Goal: Information Seeking & Learning: Learn about a topic

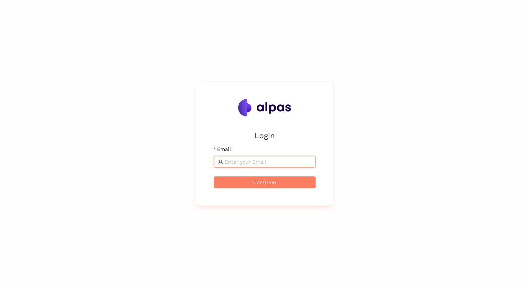
click at [238, 164] on input "Email" at bounding box center [268, 162] width 87 height 8
type input "[EMAIL_ADDRESS]"
click at [263, 181] on span "Continue" at bounding box center [264, 182] width 23 height 8
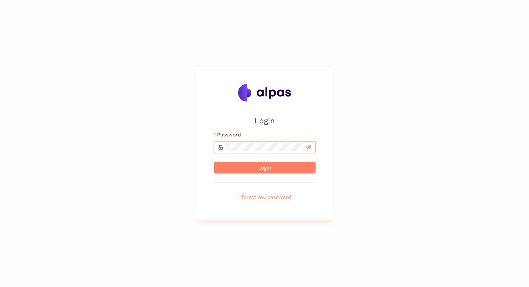
click at [214, 162] on button "Login" at bounding box center [265, 168] width 102 height 12
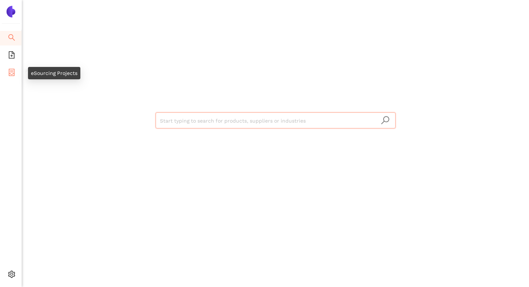
click at [14, 71] on icon "container" at bounding box center [12, 72] width 6 height 7
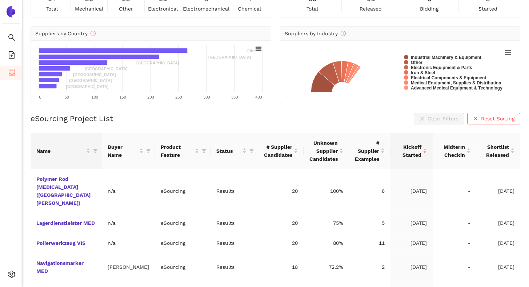
scroll to position [54, 0]
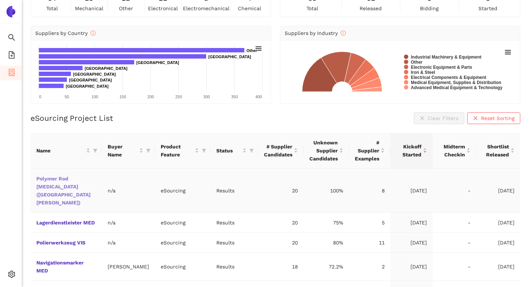
click at [0, 0] on link "Polymer Rod [MEDICAL_DATA] ([GEOGRAPHIC_DATA][PERSON_NAME])" at bounding box center [0, 0] width 0 height 0
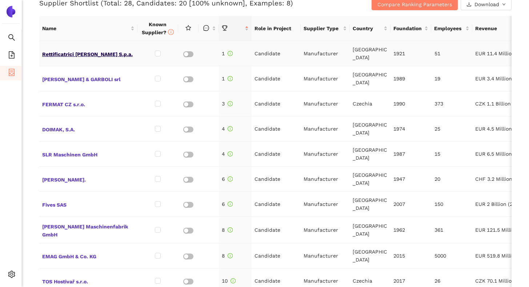
click at [96, 56] on span "Rettificatrici [PERSON_NAME] S.p.a." at bounding box center [88, 53] width 92 height 9
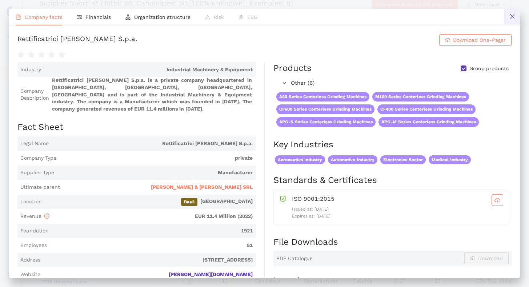
click at [513, 19] on icon "close" at bounding box center [512, 16] width 6 height 6
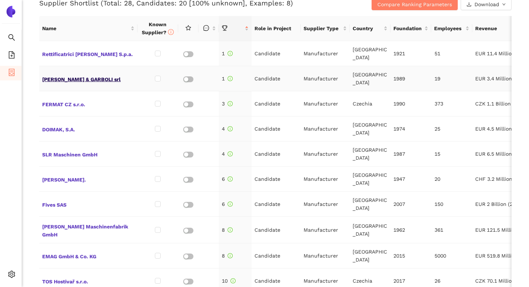
click at [84, 79] on span "[PERSON_NAME] & GARBOLI srl" at bounding box center [88, 78] width 92 height 9
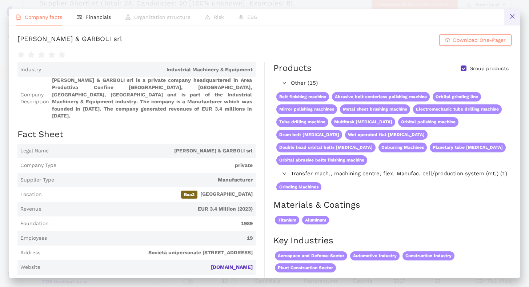
click at [511, 18] on icon "close" at bounding box center [512, 16] width 6 height 6
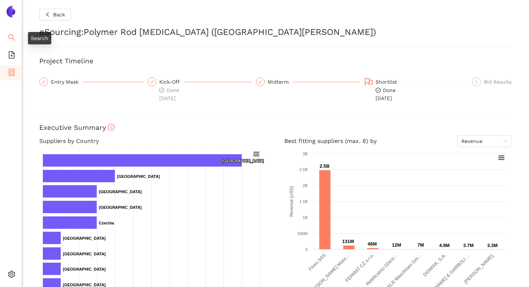
click at [14, 35] on icon "search" at bounding box center [11, 37] width 7 height 7
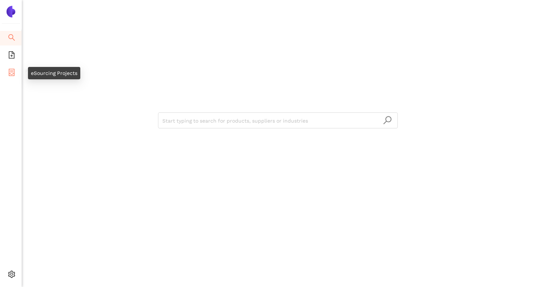
click at [15, 71] on icon "container" at bounding box center [11, 72] width 7 height 7
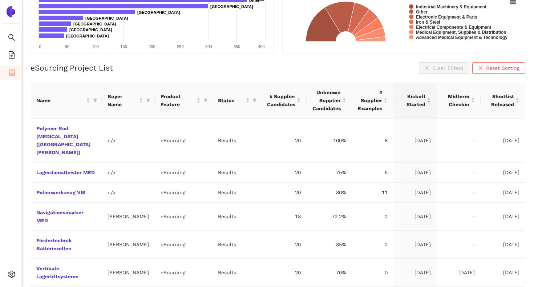
scroll to position [109, 0]
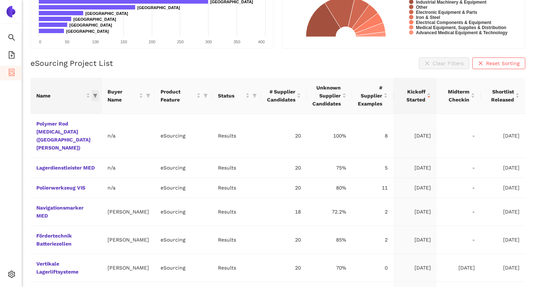
click at [96, 94] on icon "filter" at bounding box center [95, 96] width 4 height 4
click at [29, 72] on div "eSourcing Project Overview for Zeiss eSourcing Projects by Category 64 total 29…" at bounding box center [278, 43] width 513 height 287
click at [0, 0] on link "Polymer Rod [MEDICAL_DATA] ([GEOGRAPHIC_DATA][PERSON_NAME])" at bounding box center [0, 0] width 0 height 0
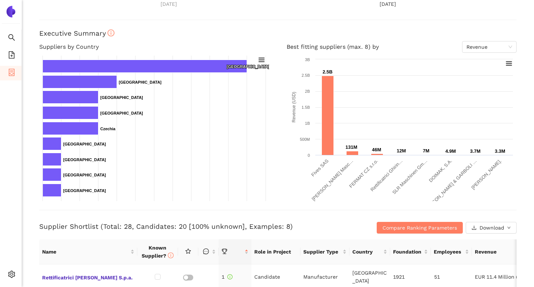
scroll to position [95, 0]
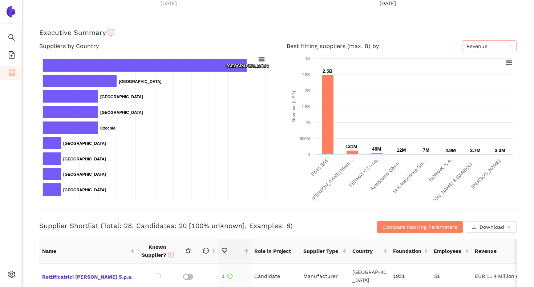
click at [468, 47] on span "Revenue" at bounding box center [490, 46] width 46 height 11
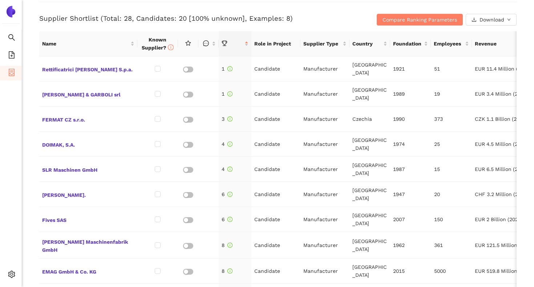
scroll to position [304, 0]
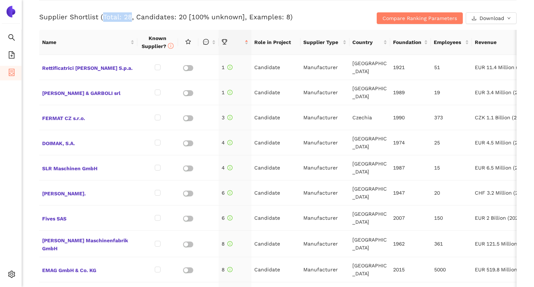
drag, startPoint x: 101, startPoint y: 17, endPoint x: 130, endPoint y: 17, distance: 28.7
click at [130, 17] on h3 "Supplier Shortlist (Total: 28, Candidates: 20 [100% unknown], Examples: 8)" at bounding box center [198, 16] width 319 height 9
drag, startPoint x: 135, startPoint y: 16, endPoint x: 183, endPoint y: 18, distance: 48.4
click at [183, 18] on h3 "Supplier Shortlist (Total: 28, Candidates: 20 [100% unknown], Examples: 8)" at bounding box center [198, 16] width 319 height 9
drag, startPoint x: 245, startPoint y: 16, endPoint x: 285, endPoint y: 17, distance: 40.4
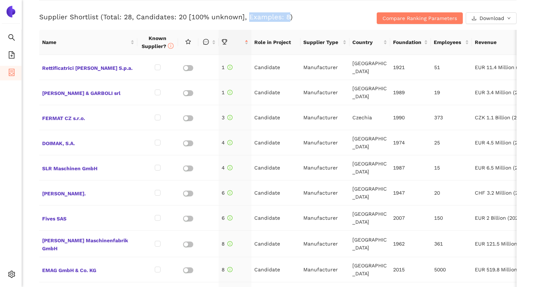
click at [285, 17] on h3 "Supplier Shortlist (Total: 28, Candidates: 20 [100% unknown], Examples: 8)" at bounding box center [198, 16] width 319 height 9
click at [29, 61] on div "Back eSourcing : Polymer Rod [MEDICAL_DATA] ([GEOGRAPHIC_DATA][PERSON_NAME]) Pr…" at bounding box center [278, 143] width 513 height 287
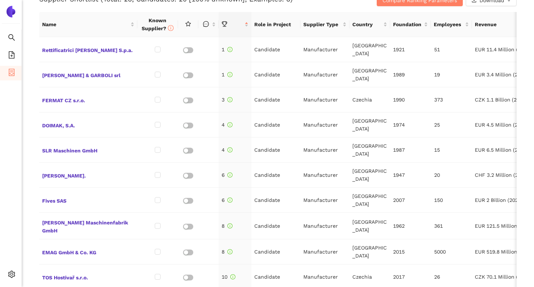
scroll to position [322, 0]
drag, startPoint x: 255, startPoint y: 50, endPoint x: 280, endPoint y: 51, distance: 25.1
click at [280, 51] on td "Candidate" at bounding box center [276, 49] width 49 height 25
click at [317, 48] on td "Manufacturer" at bounding box center [325, 49] width 49 height 25
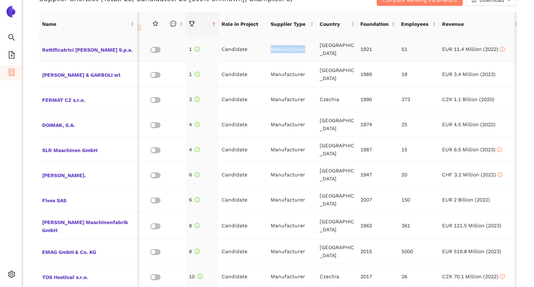
scroll to position [0, 37]
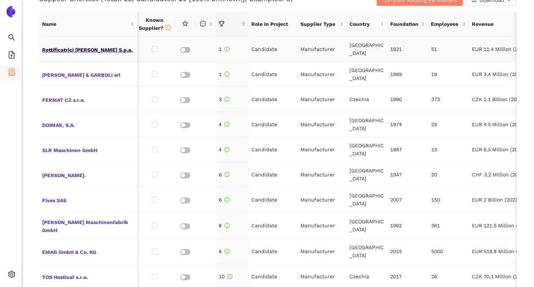
click at [106, 51] on span "Rettificatrici [PERSON_NAME] S.p.a." at bounding box center [88, 48] width 92 height 9
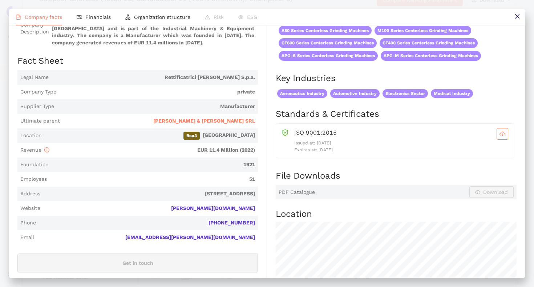
drag, startPoint x: 255, startPoint y: 193, endPoint x: 160, endPoint y: 192, distance: 94.9
click at [160, 192] on span "[STREET_ADDRESS]" at bounding box center [149, 193] width 212 height 7
click at [262, 209] on div "Industry Industrial Machinery & Equipment Company Description Rettificatrici [P…" at bounding box center [142, 204] width 250 height 416
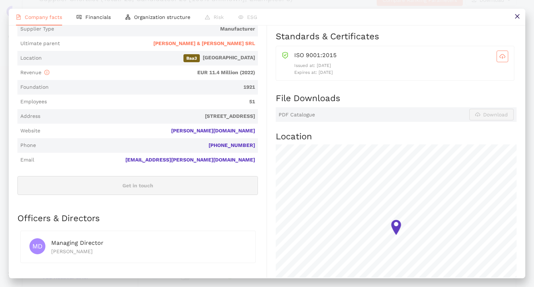
drag, startPoint x: 345, startPoint y: 80, endPoint x: 320, endPoint y: 81, distance: 25.8
click at [319, 76] on p "Expires at: [DATE]" at bounding box center [402, 72] width 214 height 7
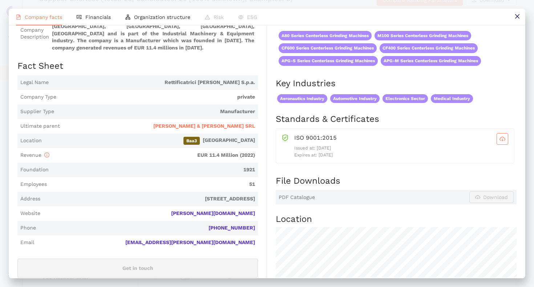
scroll to position [0, 0]
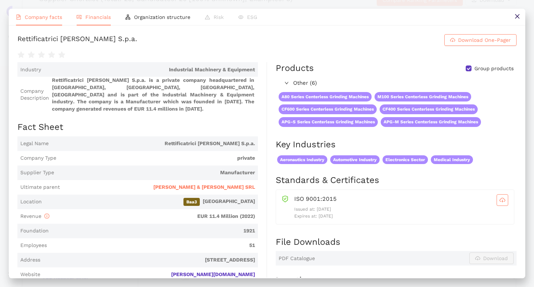
click at [96, 17] on span "Financials" at bounding box center [97, 17] width 25 height 6
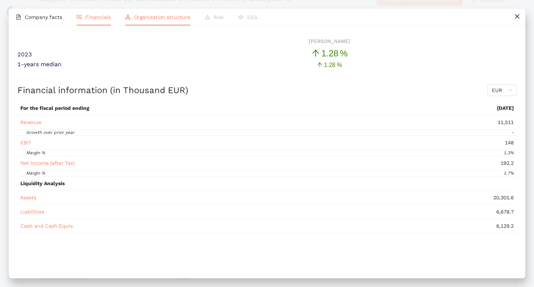
click at [134, 17] on span "Organization structure" at bounding box center [162, 17] width 56 height 6
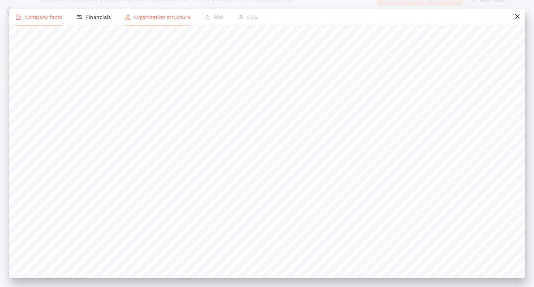
click at [48, 17] on span "Company facts" at bounding box center [43, 17] width 37 height 6
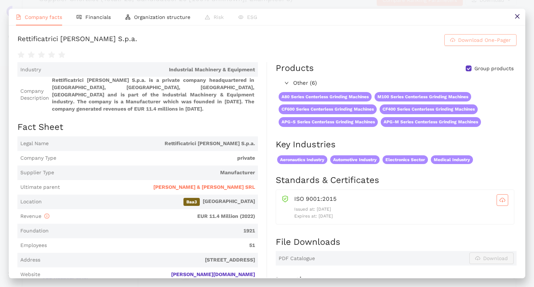
click at [461, 43] on span "Download One-Pager" at bounding box center [484, 40] width 53 height 8
click at [511, 21] on button at bounding box center [517, 17] width 16 height 16
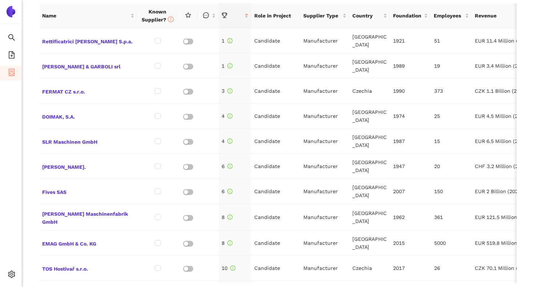
scroll to position [331, 0]
click at [158, 39] on input "checkbox" at bounding box center [158, 40] width 6 height 6
checkbox input "true"
click at [157, 165] on input "checkbox" at bounding box center [158, 166] width 6 height 6
checkbox input "true"
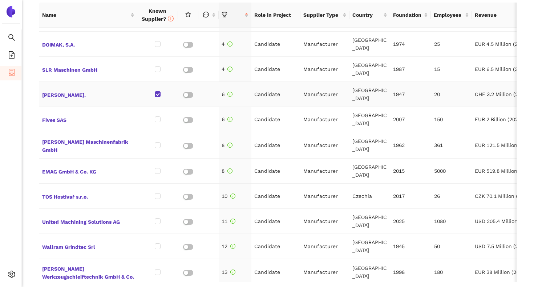
scroll to position [74, 0]
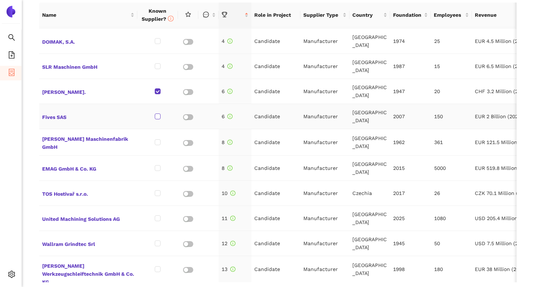
click at [159, 118] on input "checkbox" at bounding box center [158, 116] width 6 height 6
checkbox input "true"
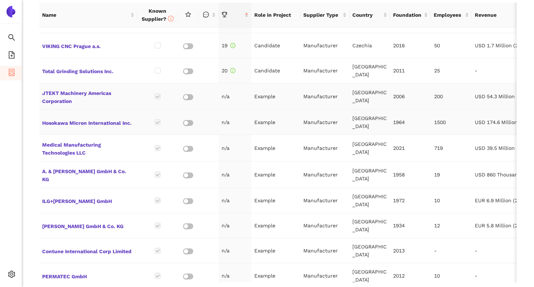
scroll to position [455, 0]
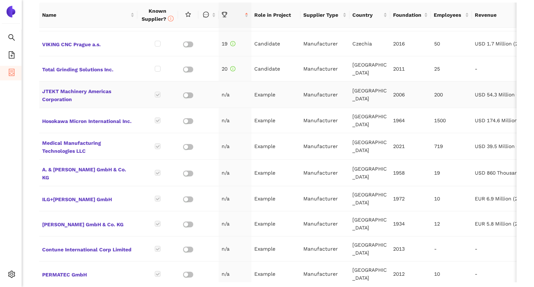
click at [268, 91] on td "Example" at bounding box center [276, 94] width 49 height 27
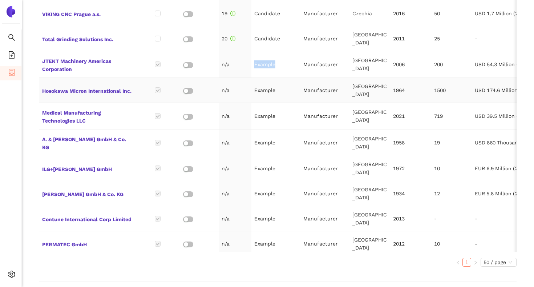
scroll to position [362, 0]
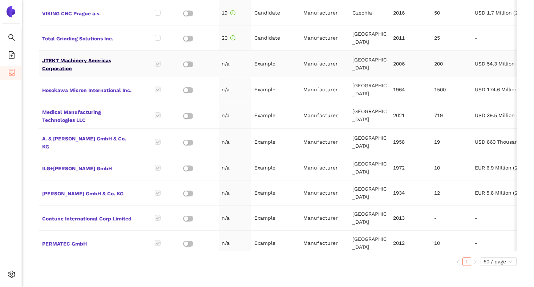
click at [104, 59] on span "JTEKT Machinery Americas Corporation" at bounding box center [88, 63] width 92 height 17
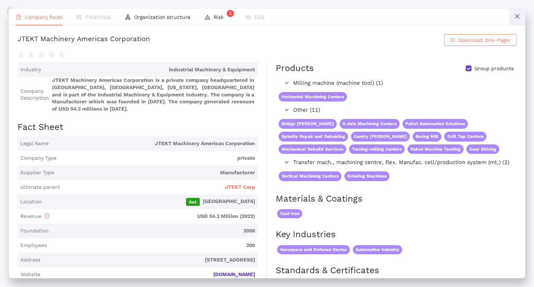
click at [514, 16] on button at bounding box center [517, 17] width 16 height 16
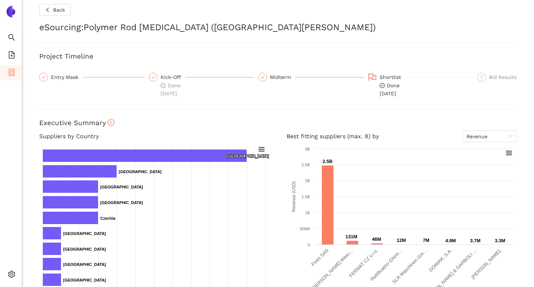
scroll to position [0, 0]
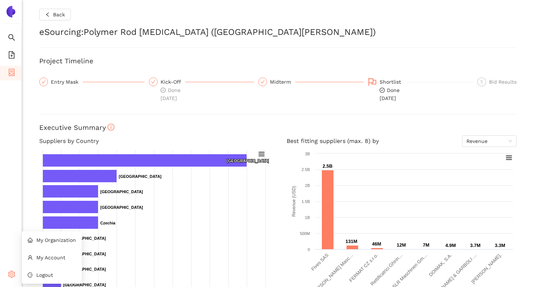
click at [3, 268] on div "Settings" at bounding box center [11, 275] width 22 height 15
click at [32, 273] on icon "logout" at bounding box center [30, 274] width 5 height 5
